Goal: Task Accomplishment & Management: Use online tool/utility

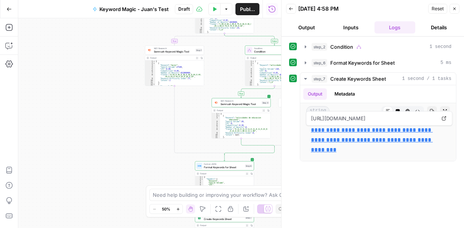
click at [293, 11] on button "Back" at bounding box center [291, 9] width 10 height 10
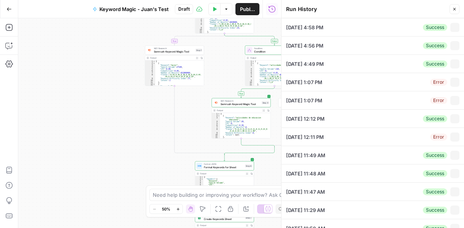
type input "actividades educacion emocional"
type input "Broad"
type input "cl"
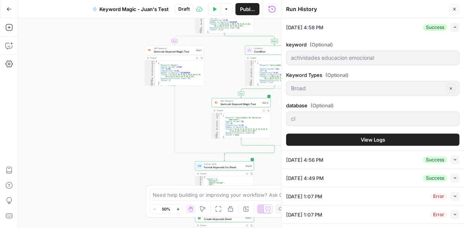
click at [453, 13] on button "Close" at bounding box center [455, 9] width 10 height 10
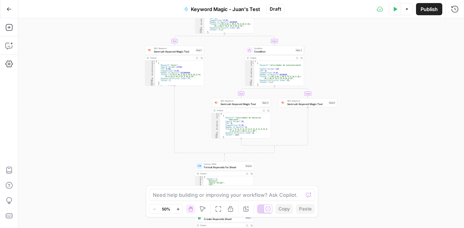
click at [408, 10] on icon "button" at bounding box center [407, 9] width 5 height 5
click at [395, 25] on span "Run Test" at bounding box center [386, 27] width 34 height 8
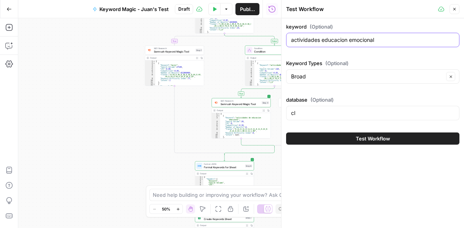
click at [386, 36] on input "actividades educacion emocional" at bounding box center [372, 40] width 163 height 8
type input "actividades para niños de años para imprimir"
click at [350, 140] on button "Test Workflow" at bounding box center [372, 139] width 173 height 12
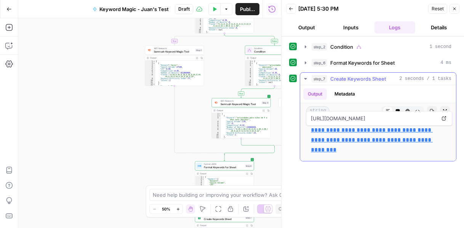
click at [350, 140] on link "**********" at bounding box center [372, 140] width 122 height 26
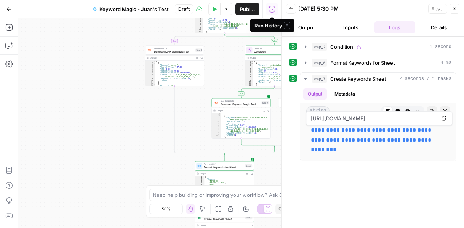
click at [290, 11] on icon "button" at bounding box center [291, 8] width 5 height 5
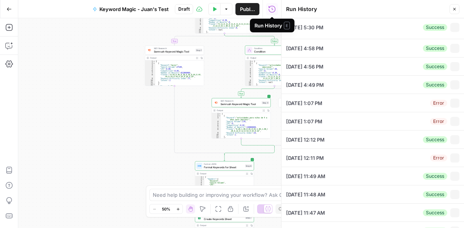
type input "actividades para niños de años para imprimir"
type input "Broad"
type input "cl"
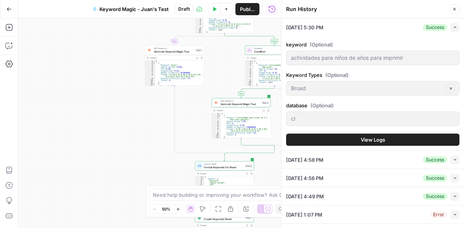
click at [453, 8] on icon "button" at bounding box center [454, 9] width 5 height 5
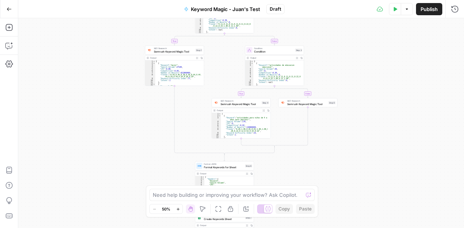
click at [401, 10] on button "Options" at bounding box center [407, 9] width 12 height 12
click at [388, 30] on span "Run Test" at bounding box center [386, 27] width 34 height 8
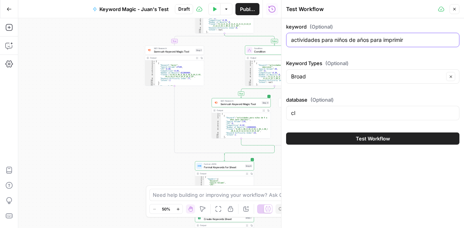
click at [357, 41] on input "actividades para niños de años para imprimir" at bounding box center [372, 40] width 163 height 8
type input "actividades para niños de 3 años para imprimir"
click at [368, 135] on span "Test Workflow" at bounding box center [373, 139] width 34 height 8
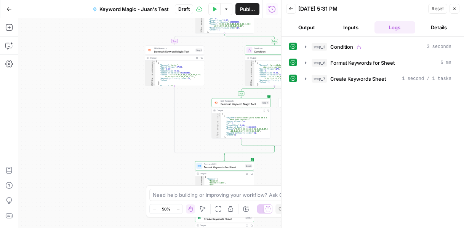
click at [354, 29] on button "Inputs" at bounding box center [350, 27] width 41 height 12
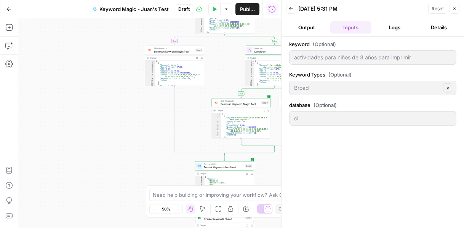
click at [387, 26] on button "Logs" at bounding box center [394, 27] width 41 height 12
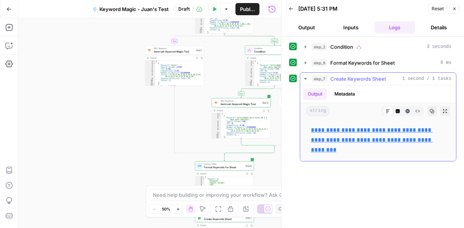
click at [347, 130] on link "**********" at bounding box center [372, 140] width 122 height 26
